Goal: Ask a question

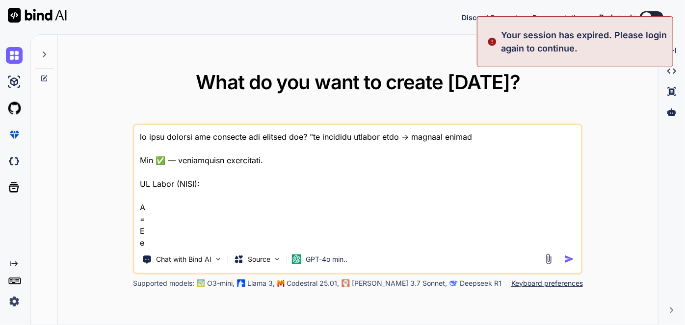
click at [244, 210] on textarea at bounding box center [357, 186] width 447 height 122
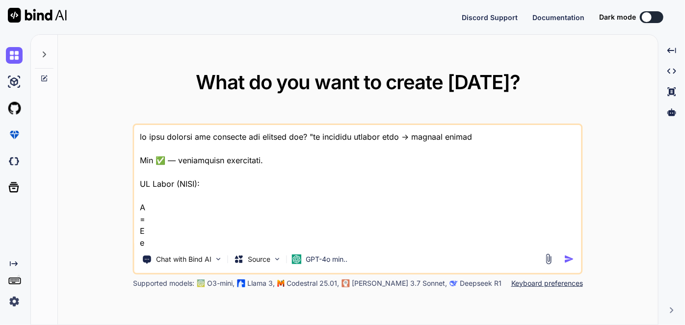
type textarea "x"
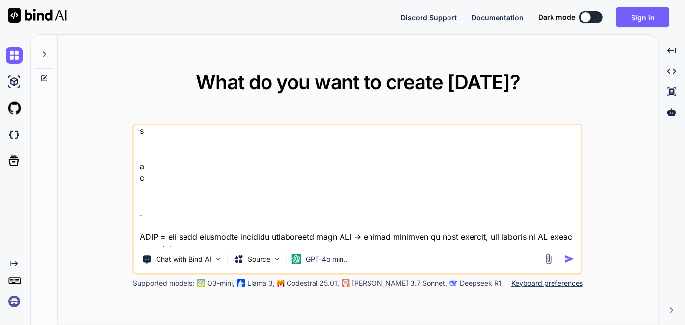
scroll to position [2039, 0]
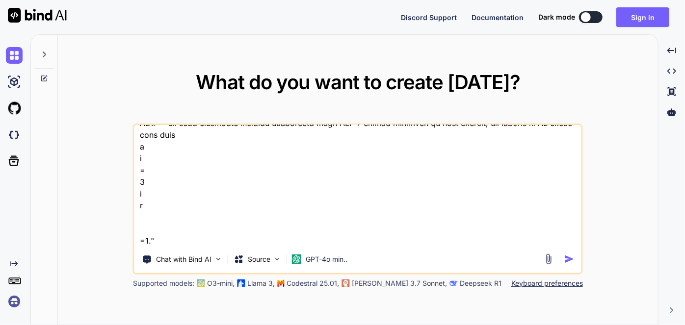
click at [244, 210] on textarea at bounding box center [357, 186] width 447 height 122
type textarea "lo ipsu dolorsi ame consecte adi elitsed doe? "te incididu utlabor etdo → magna…"
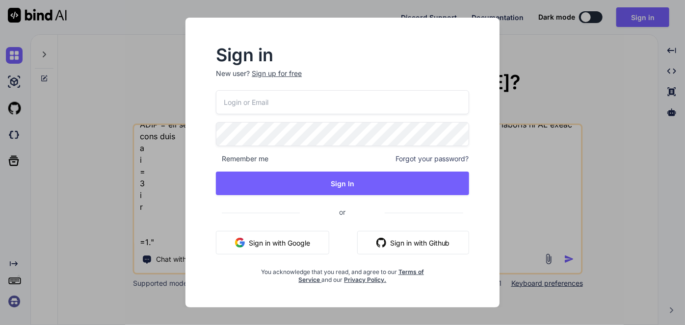
click at [304, 239] on button "Sign in with Google" at bounding box center [272, 243] width 113 height 24
click at [279, 241] on button "Sign in with Google" at bounding box center [272, 243] width 113 height 24
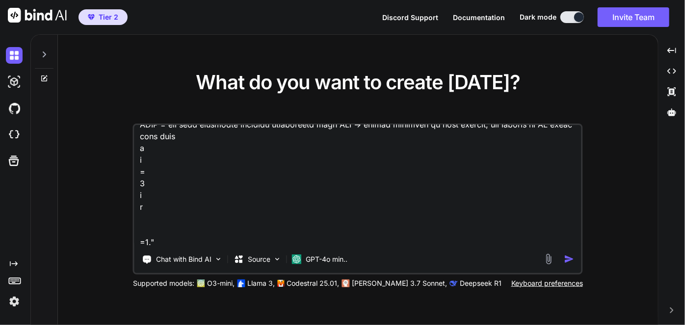
type textarea "x"
click at [260, 125] on textarea at bounding box center [357, 186] width 447 height 122
type textarea "x"
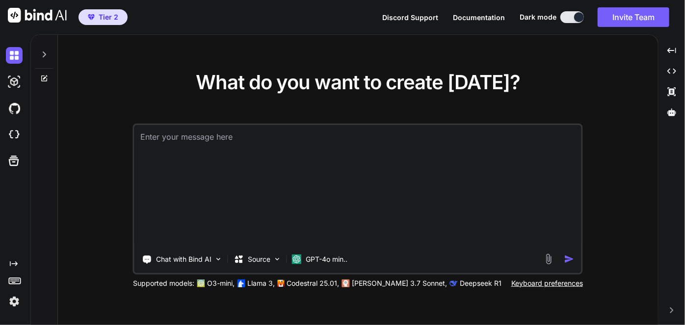
scroll to position [0, 0]
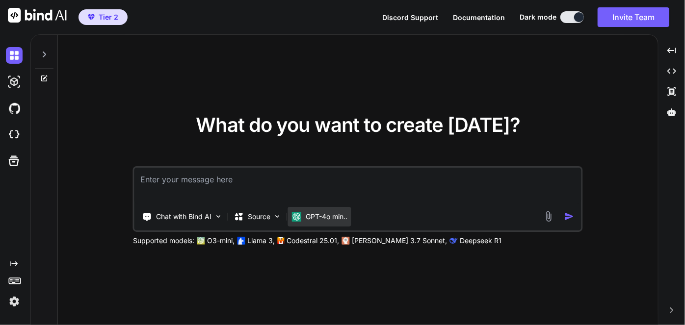
click at [334, 217] on p "GPT-4o min.." at bounding box center [327, 217] width 42 height 10
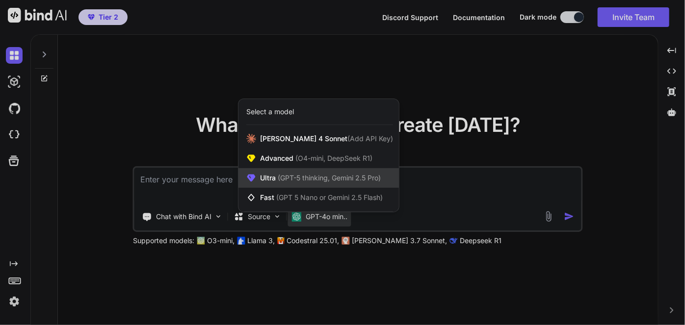
click at [295, 179] on span "(GPT-5 thinking, Gemini 2.5 Pro)" at bounding box center [328, 178] width 105 height 8
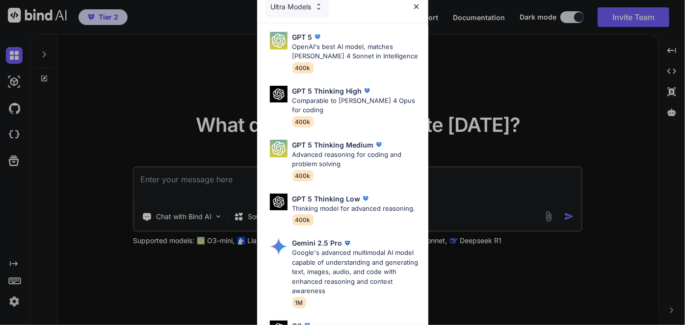
click at [501, 93] on div "Ultra Models GPT 5 OpenAI's best AI model, matches [PERSON_NAME] 4 Sonnet in In…" at bounding box center [342, 162] width 685 height 325
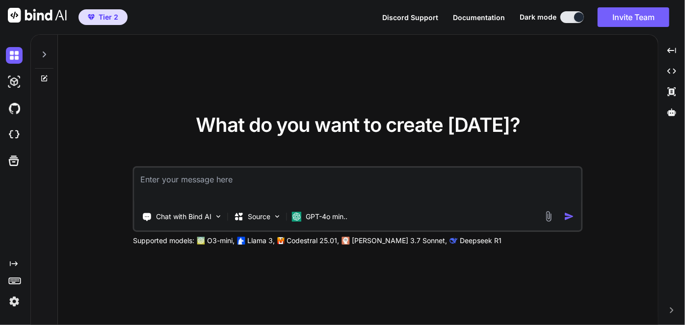
click at [547, 214] on img at bounding box center [548, 216] width 11 height 11
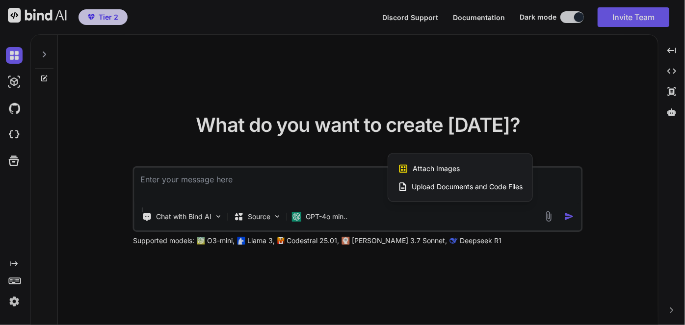
click at [235, 72] on div at bounding box center [342, 162] width 685 height 325
type textarea "x"
